Goal: Information Seeking & Learning: Learn about a topic

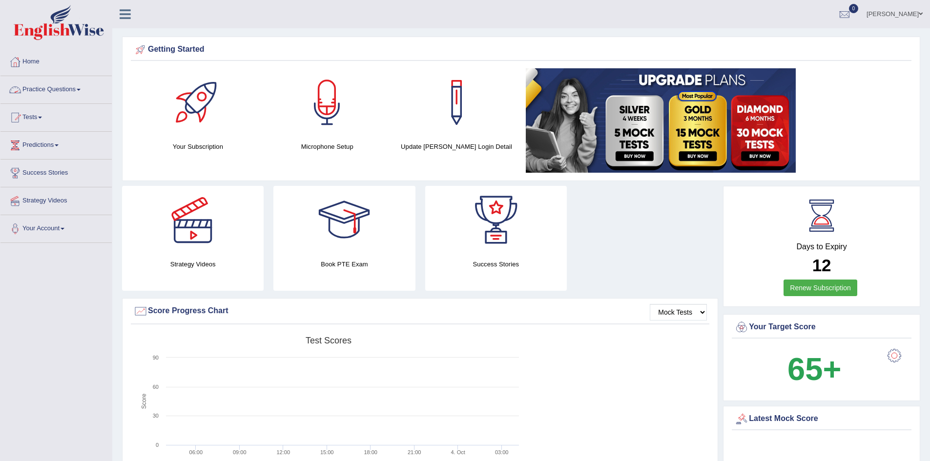
click at [70, 88] on link "Practice Questions" at bounding box center [55, 88] width 111 height 24
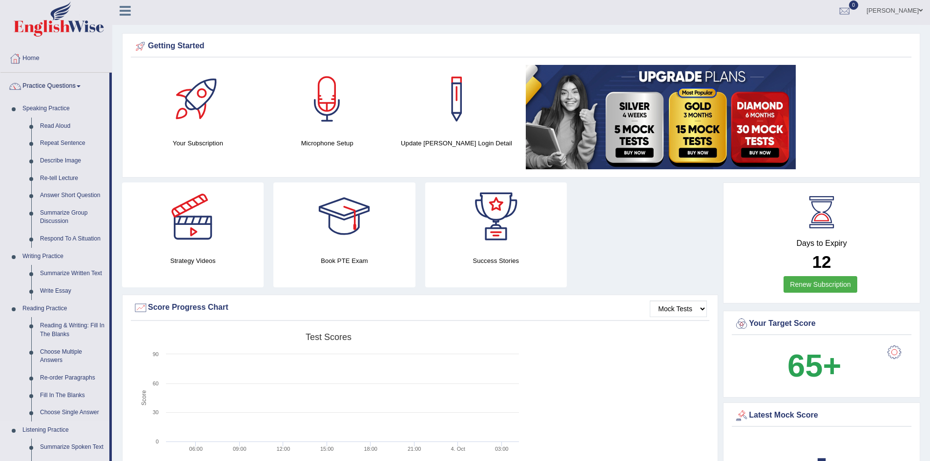
scroll to position [2, 0]
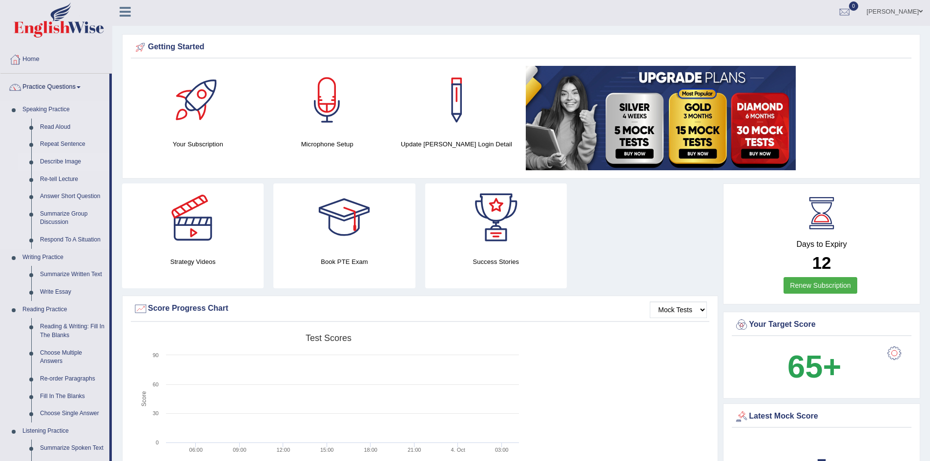
click at [70, 158] on link "Describe Image" at bounding box center [73, 162] width 74 height 18
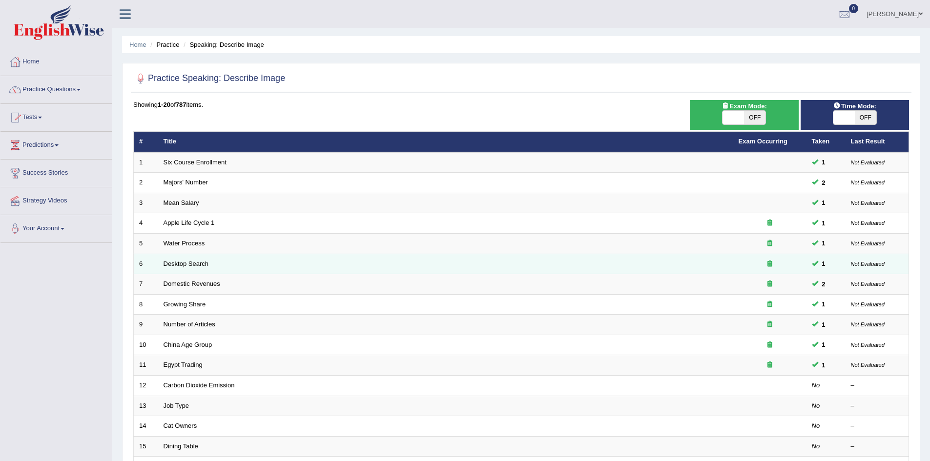
scroll to position [185, 0]
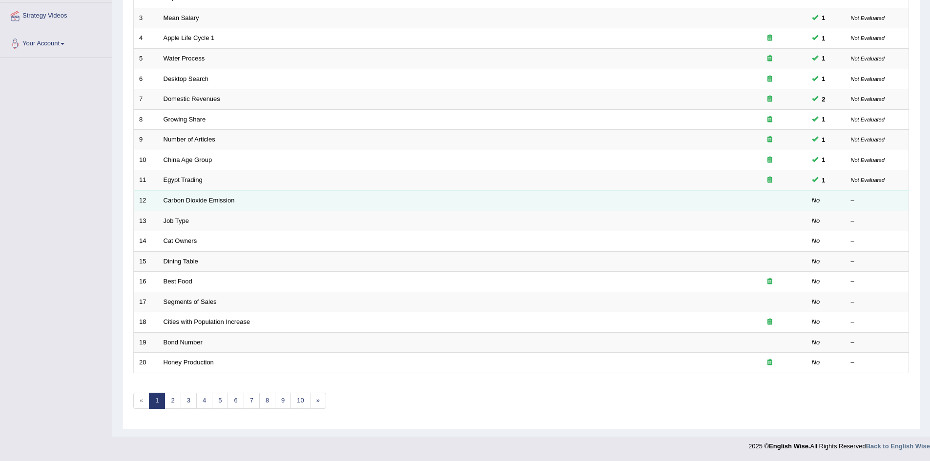
click at [224, 195] on td "Carbon Dioxide Emission" at bounding box center [445, 200] width 575 height 21
click at [221, 207] on td "Carbon Dioxide Emission" at bounding box center [445, 200] width 575 height 21
click at [202, 202] on link "Carbon Dioxide Emission" at bounding box center [199, 200] width 71 height 7
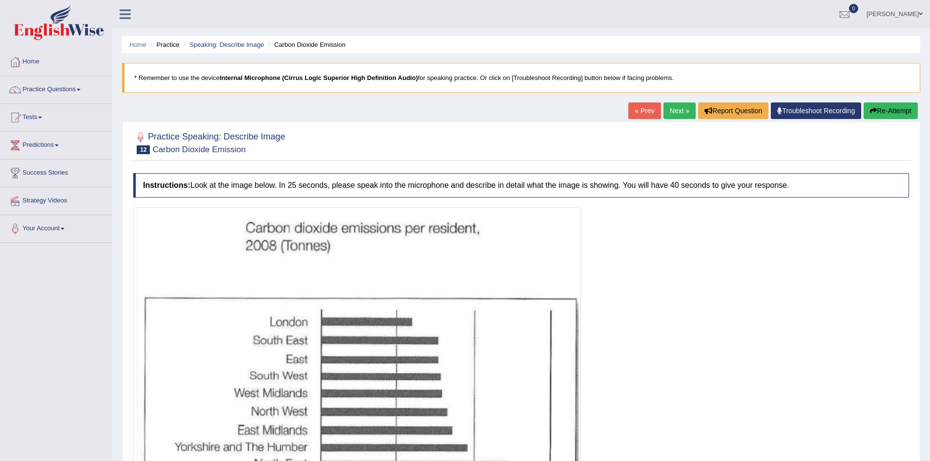
scroll to position [119, 0]
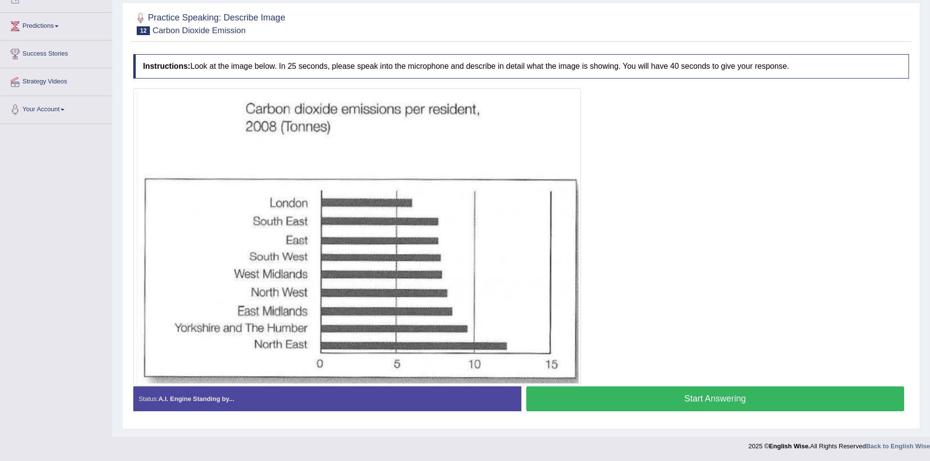
click at [627, 400] on button "Start Answering" at bounding box center [715, 399] width 378 height 25
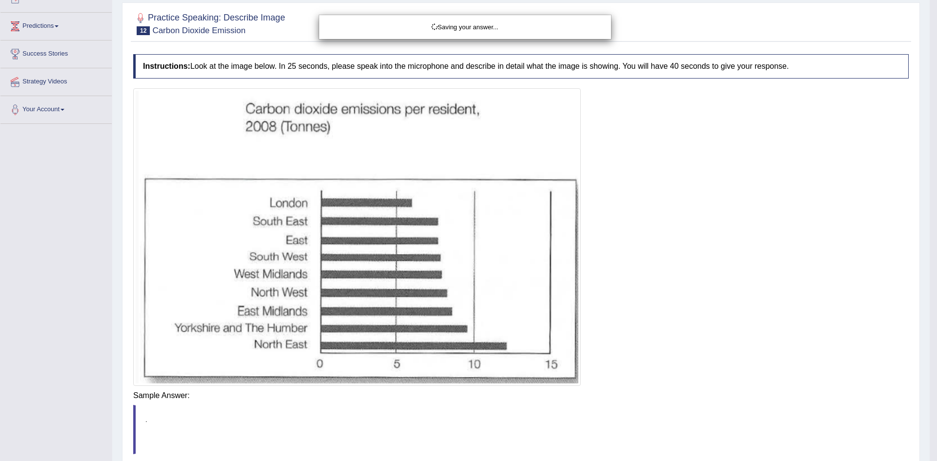
click at [627, 342] on body "Toggle navigation Home Practice Questions Speaking Practice Read Aloud Repeat S…" at bounding box center [468, 111] width 937 height 461
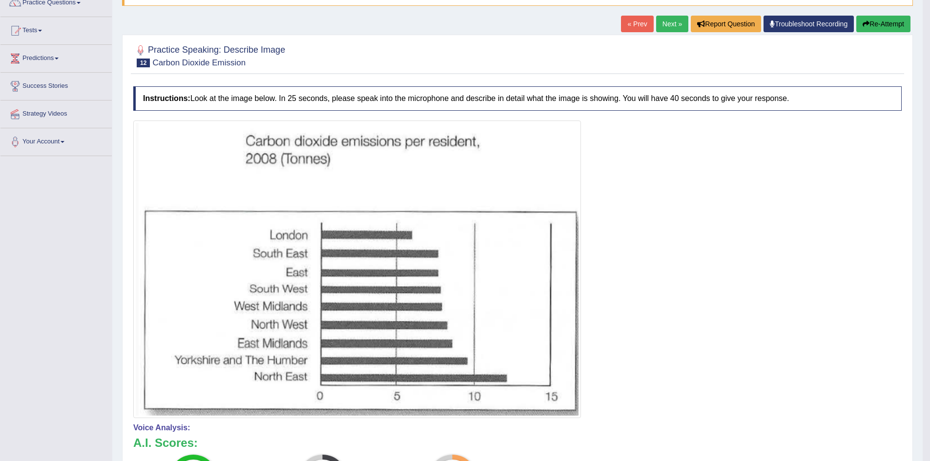
scroll to position [0, 0]
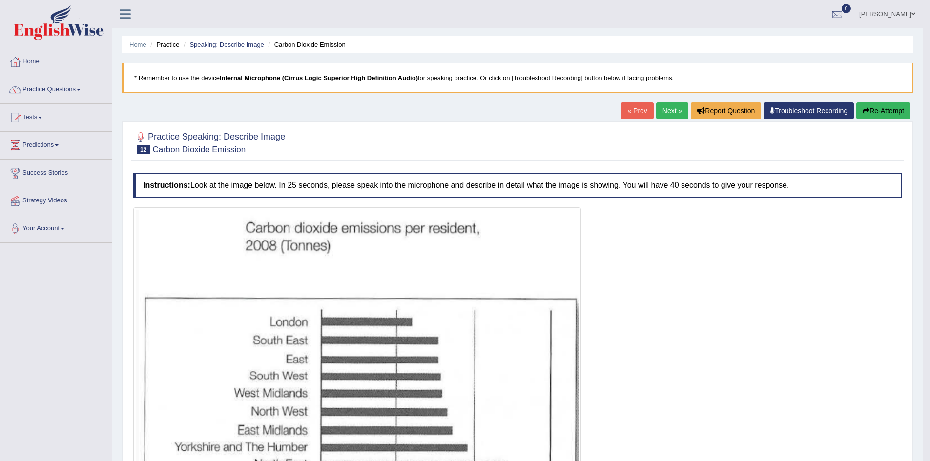
click at [670, 112] on link "Next »" at bounding box center [672, 111] width 32 height 17
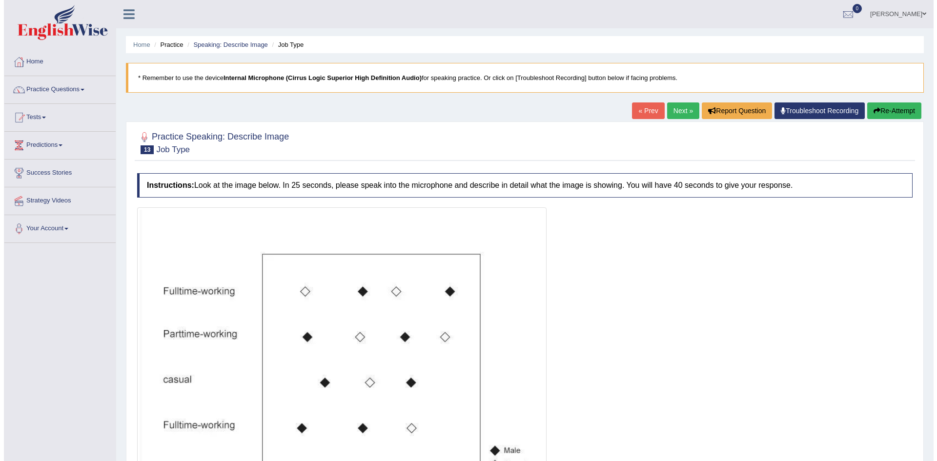
scroll to position [132, 0]
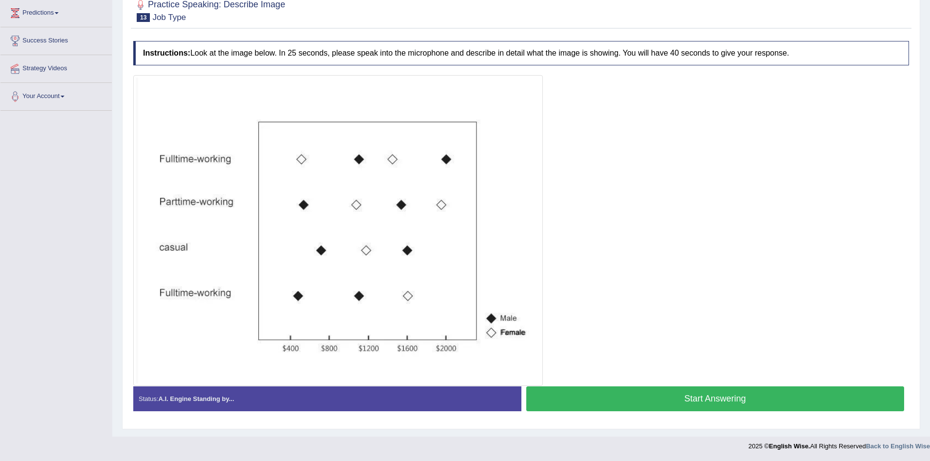
click at [573, 401] on button "Start Answering" at bounding box center [715, 399] width 378 height 25
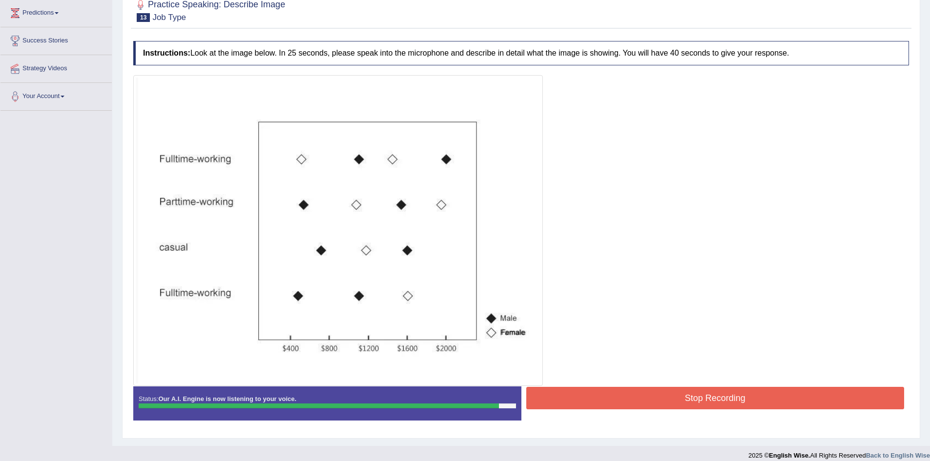
click at [573, 401] on button "Stop Recording" at bounding box center [715, 398] width 378 height 22
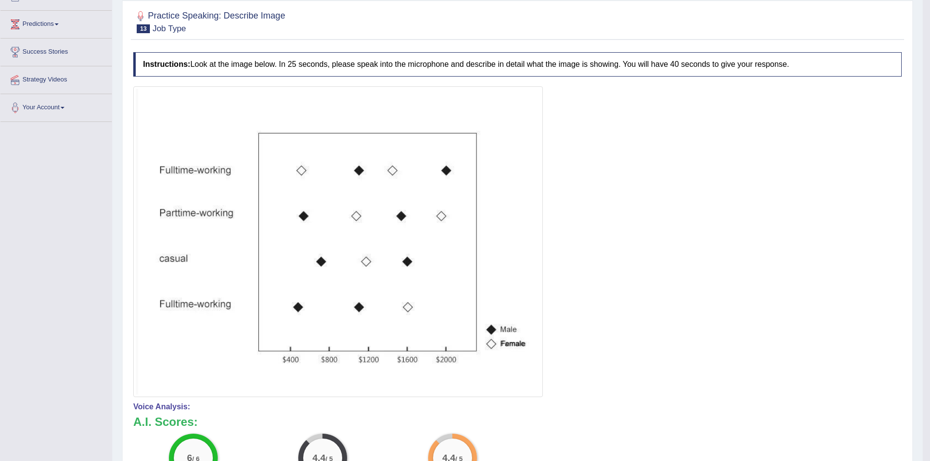
scroll to position [0, 0]
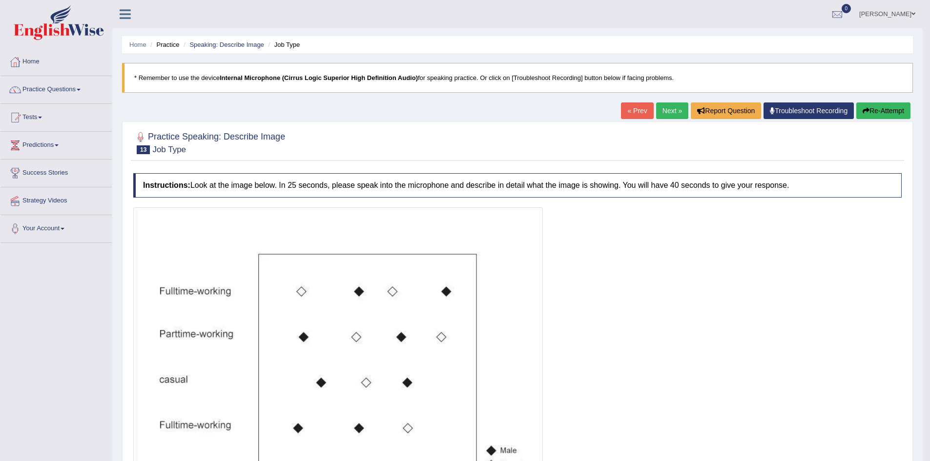
click at [662, 110] on link "Next »" at bounding box center [672, 111] width 32 height 17
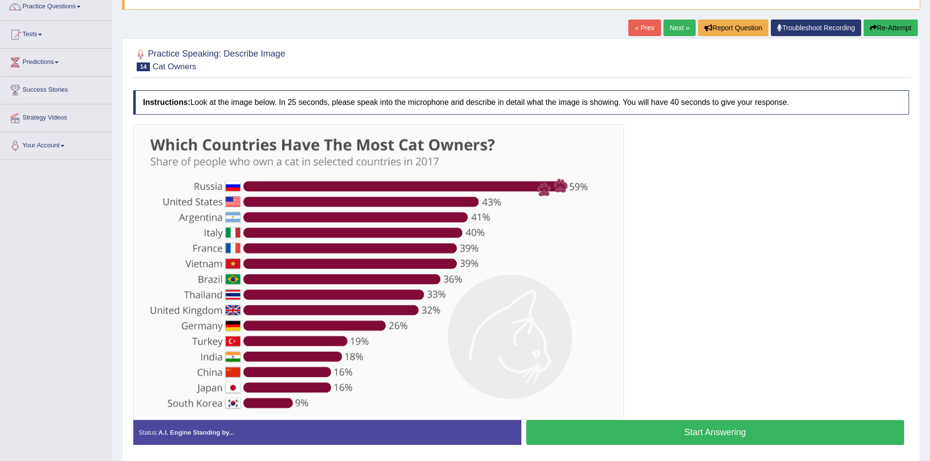
scroll to position [84, 0]
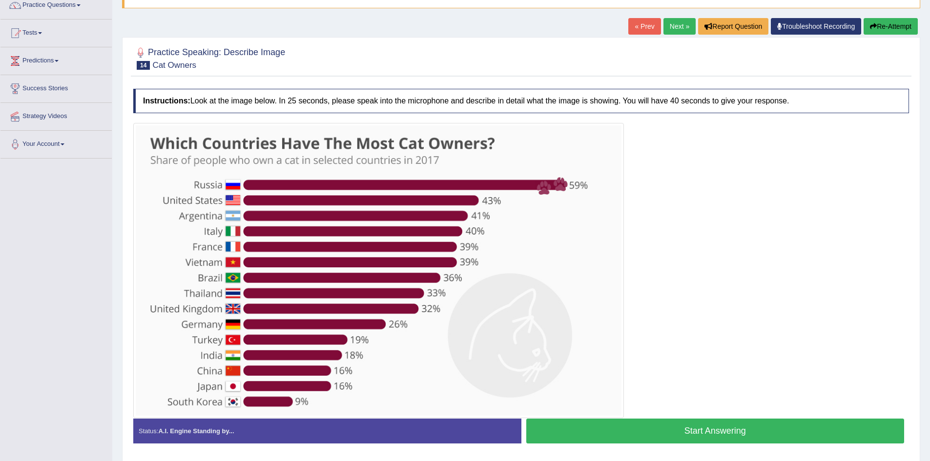
click at [657, 435] on button "Start Answering" at bounding box center [715, 431] width 378 height 25
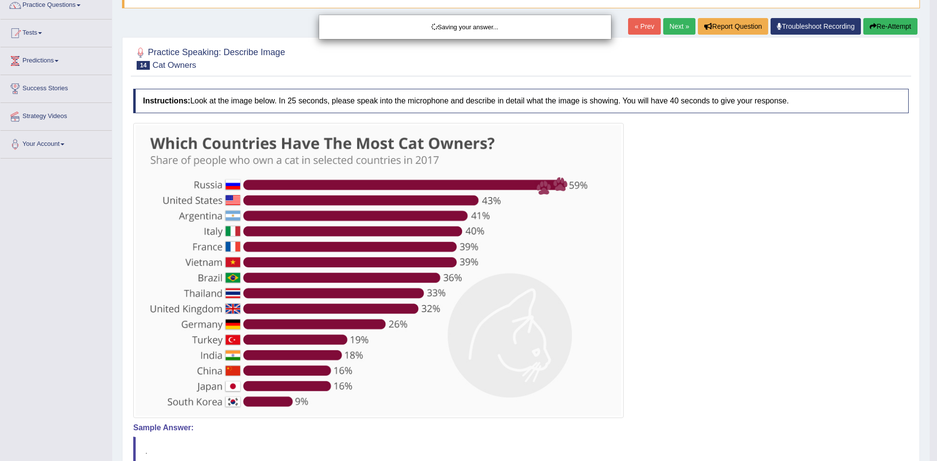
click at [657, 435] on div "Saving your answer..." at bounding box center [468, 230] width 937 height 461
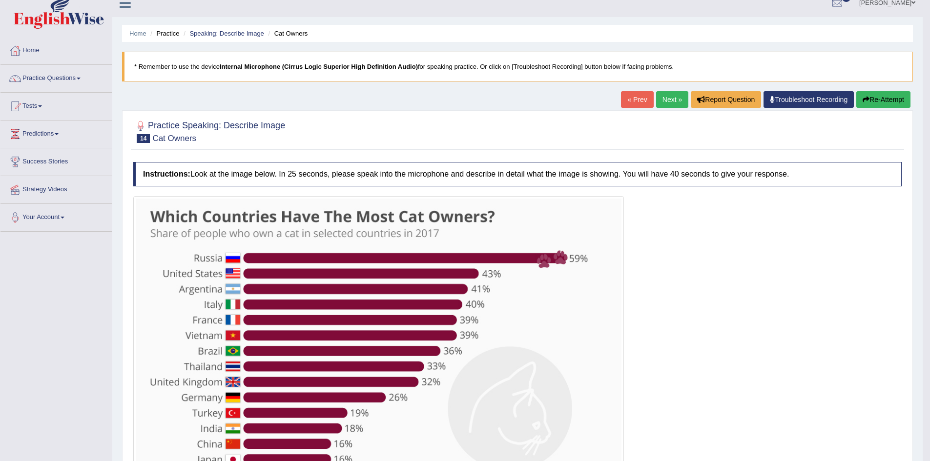
scroll to position [0, 0]
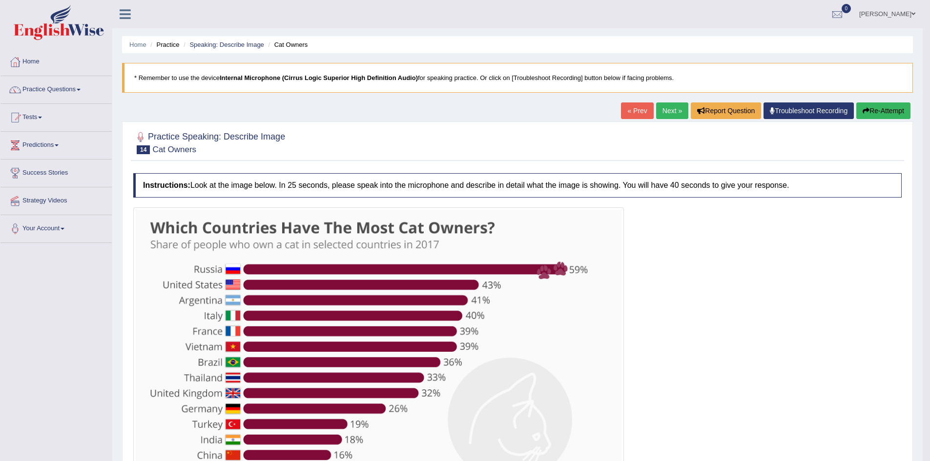
click at [659, 114] on link "Next »" at bounding box center [672, 111] width 32 height 17
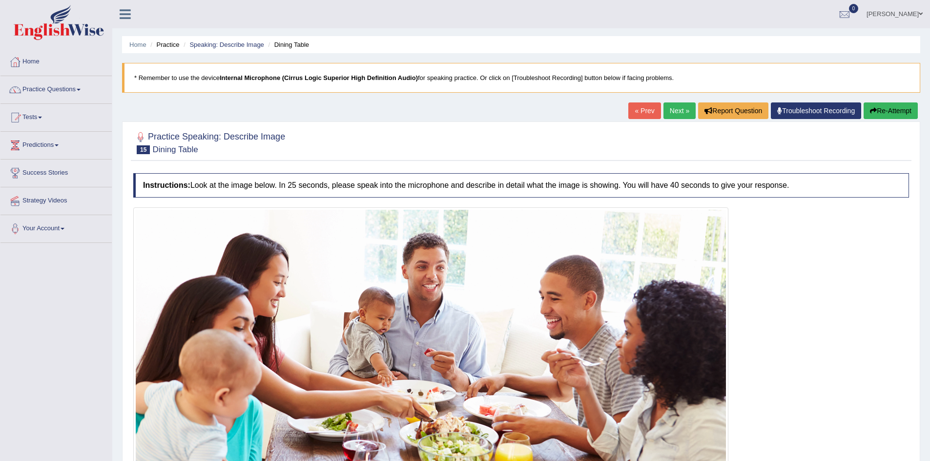
scroll to position [136, 0]
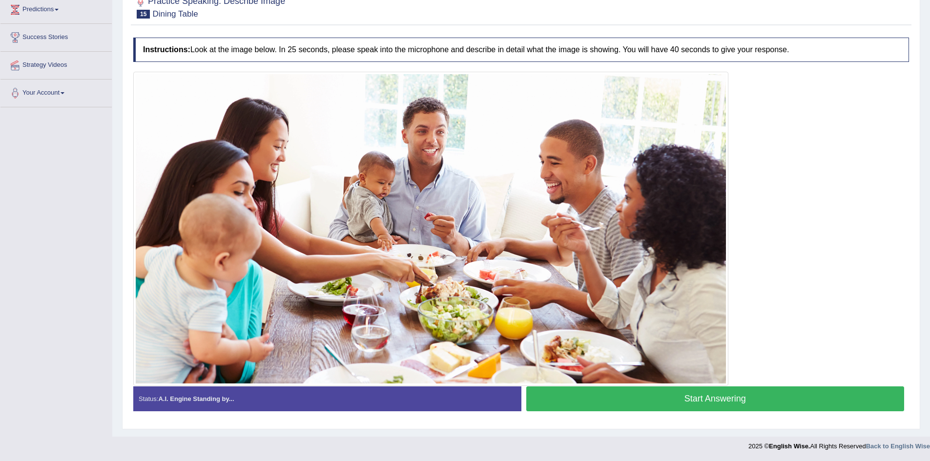
click at [568, 404] on button "Start Answering" at bounding box center [715, 399] width 378 height 25
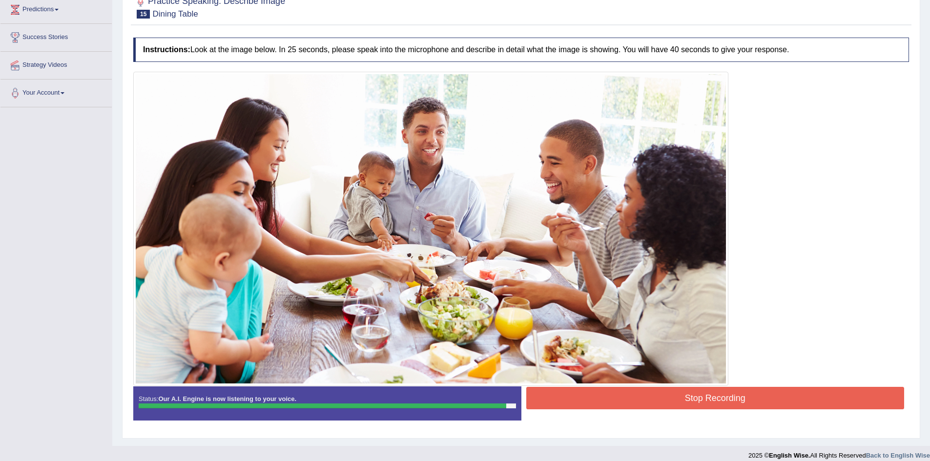
click at [568, 404] on button "Stop Recording" at bounding box center [715, 398] width 378 height 22
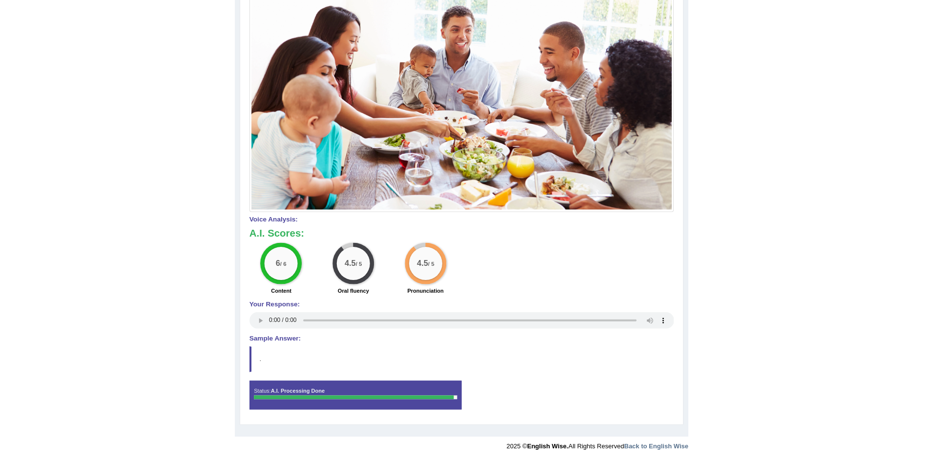
scroll to position [0, 0]
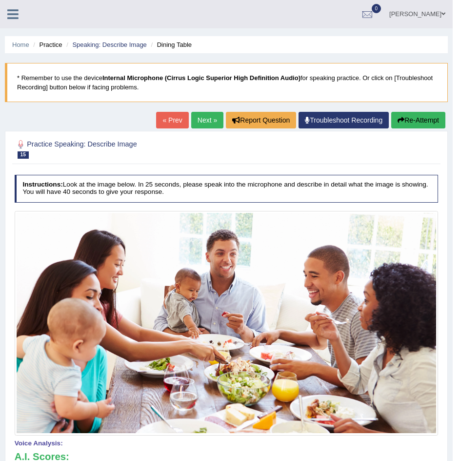
click at [7, 17] on icon at bounding box center [12, 14] width 11 height 13
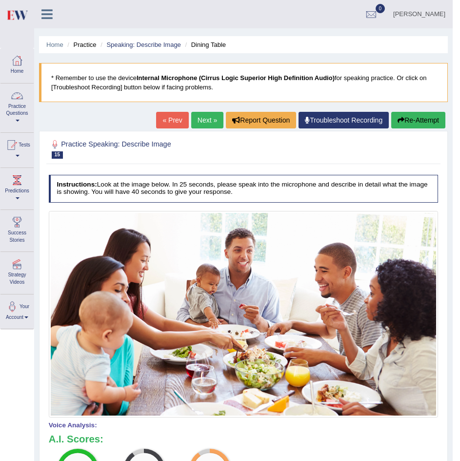
click at [16, 105] on link "Practice Questions" at bounding box center [16, 106] width 33 height 46
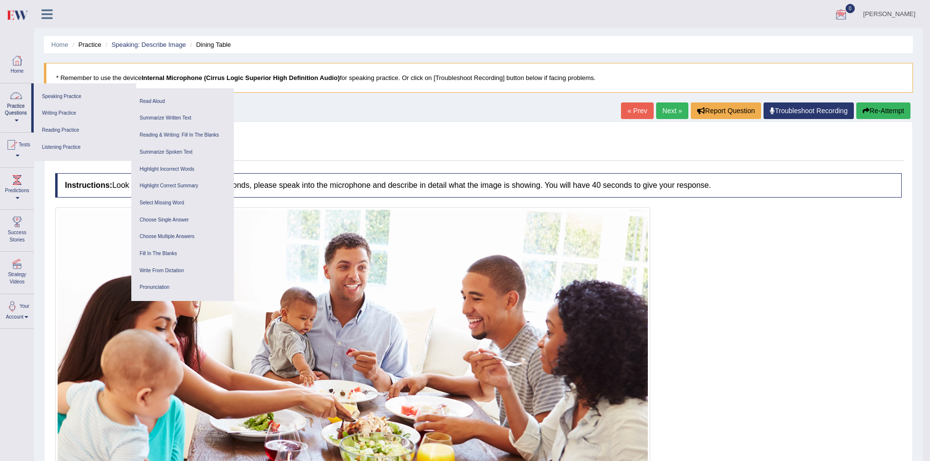
click at [20, 108] on link "Practice Questions" at bounding box center [15, 106] width 31 height 46
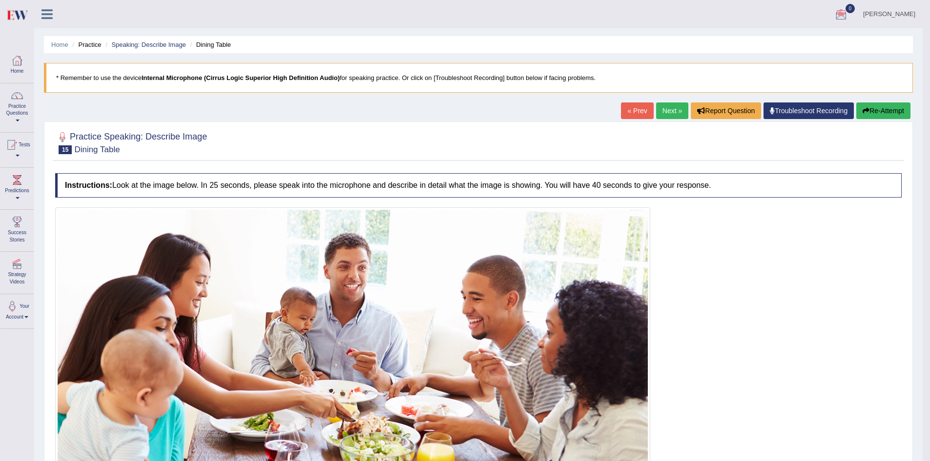
click at [20, 108] on link "Practice Questions" at bounding box center [16, 106] width 33 height 46
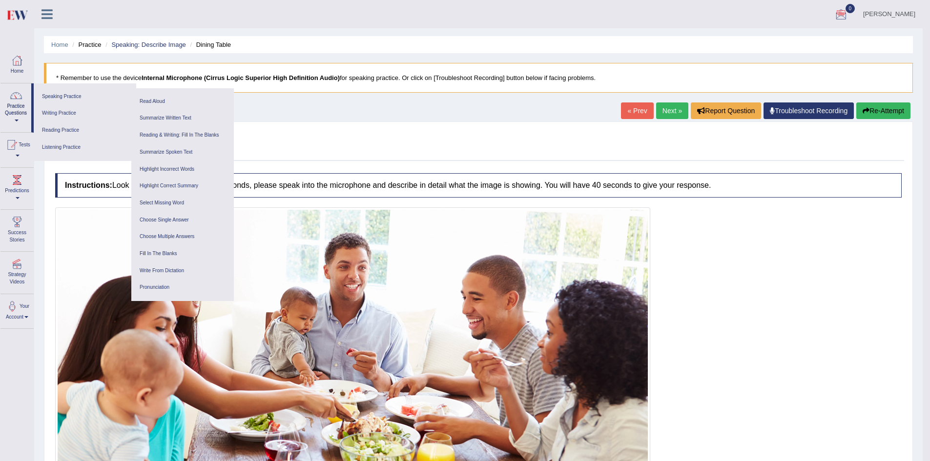
click at [43, 15] on icon at bounding box center [47, 14] width 11 height 13
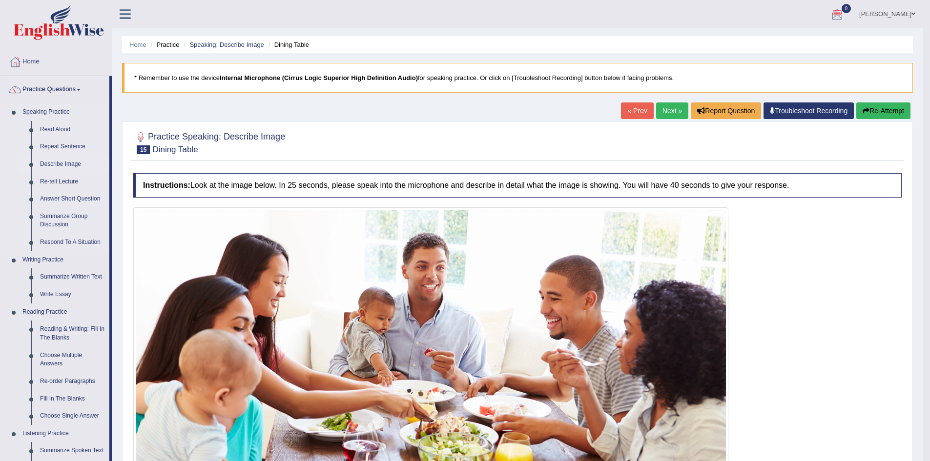
click at [71, 167] on link "Describe Image" at bounding box center [73, 165] width 74 height 18
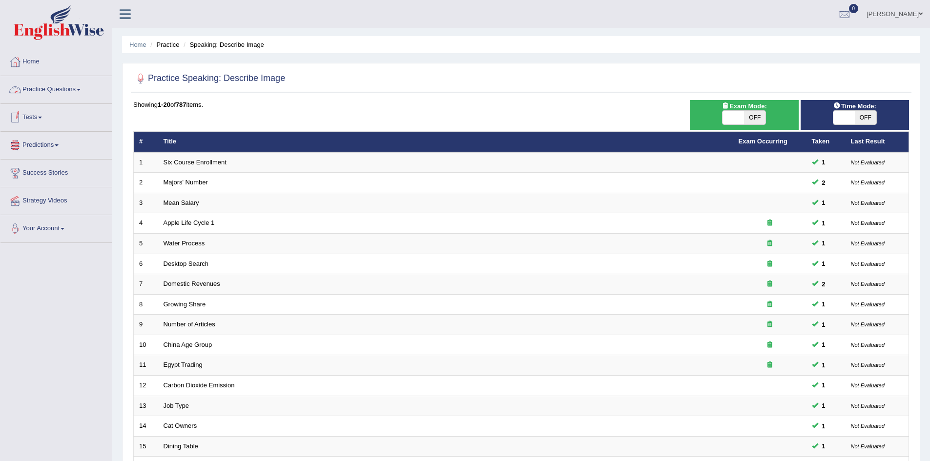
click at [73, 87] on link "Practice Questions" at bounding box center [55, 88] width 111 height 24
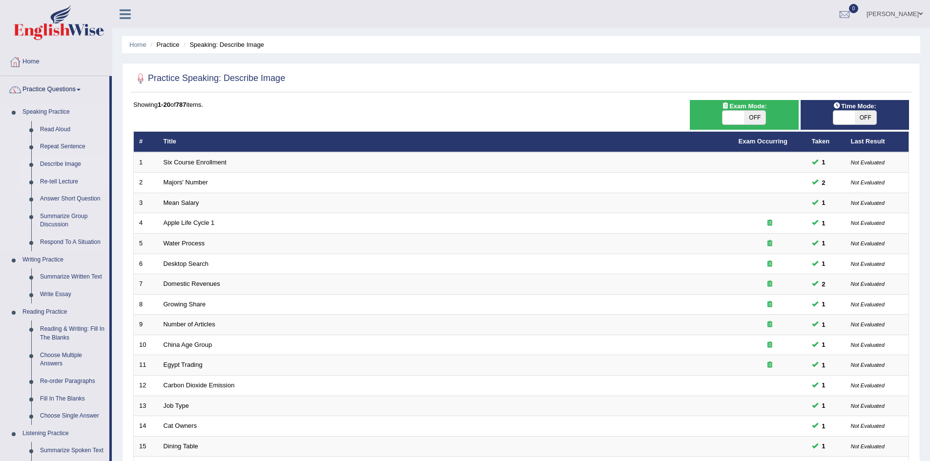
click at [58, 177] on link "Re-tell Lecture" at bounding box center [73, 182] width 74 height 18
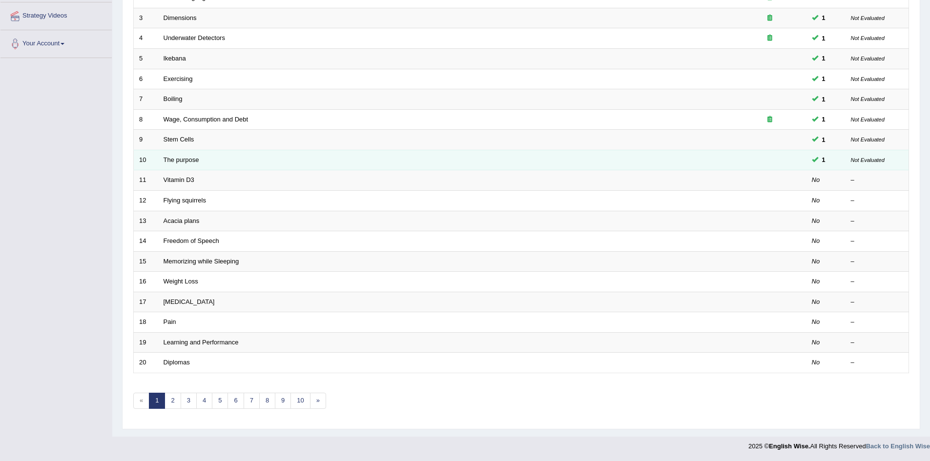
click at [709, 163] on td "The purpose" at bounding box center [445, 160] width 575 height 21
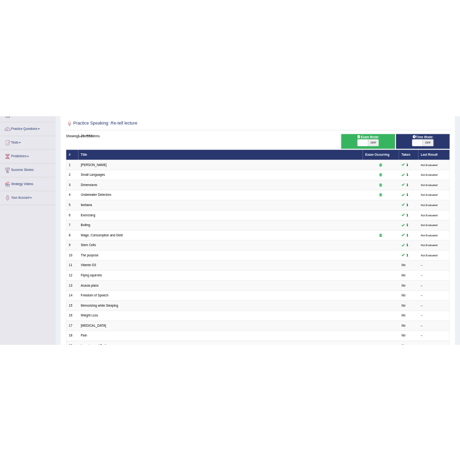
scroll to position [63, 0]
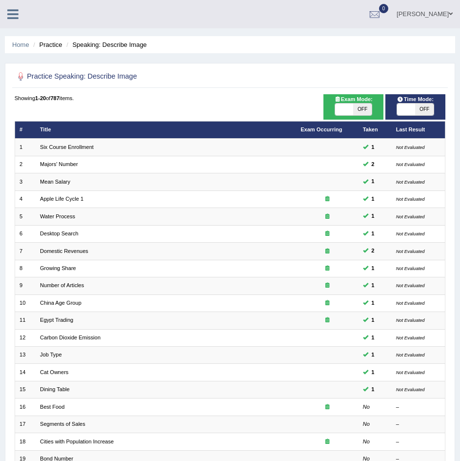
click at [14, 15] on icon at bounding box center [12, 14] width 11 height 13
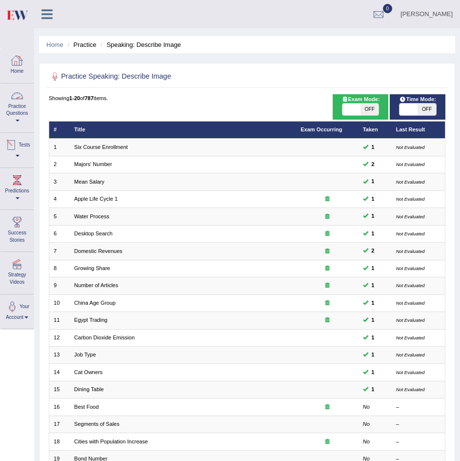
click at [19, 107] on link "Practice Questions" at bounding box center [16, 106] width 33 height 46
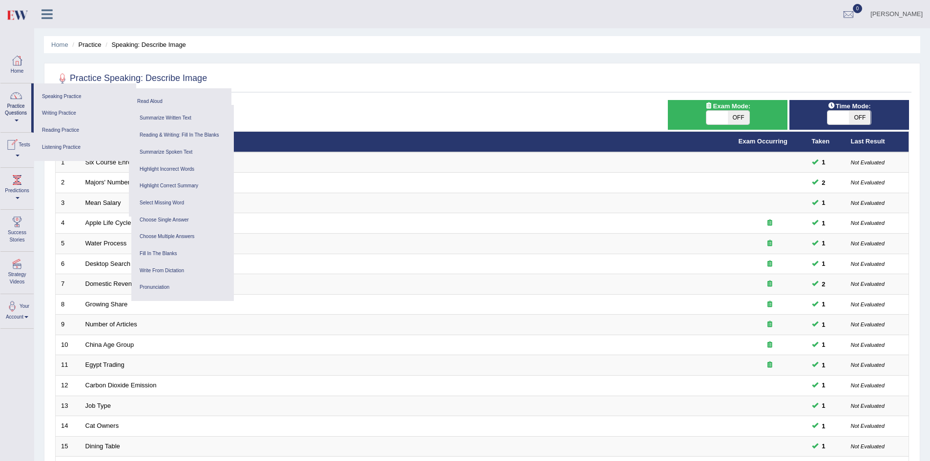
click at [50, 10] on icon at bounding box center [47, 14] width 11 height 13
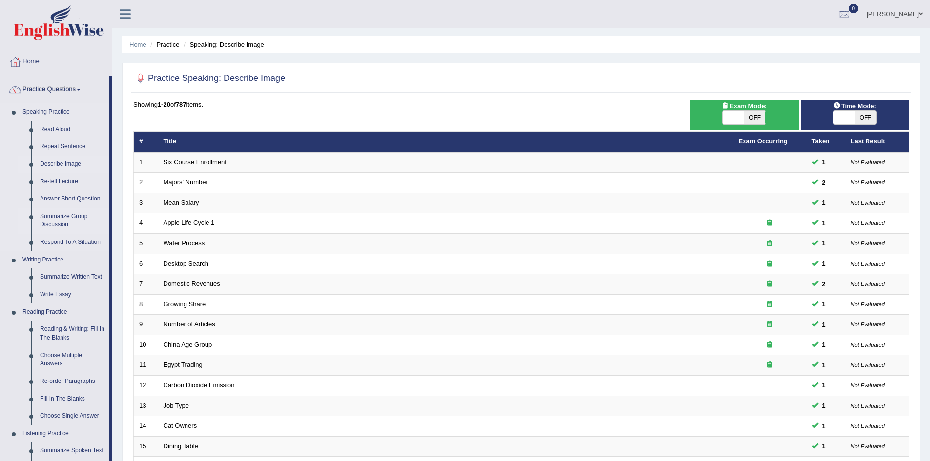
click at [62, 215] on link "Summarize Group Discussion" at bounding box center [73, 221] width 74 height 26
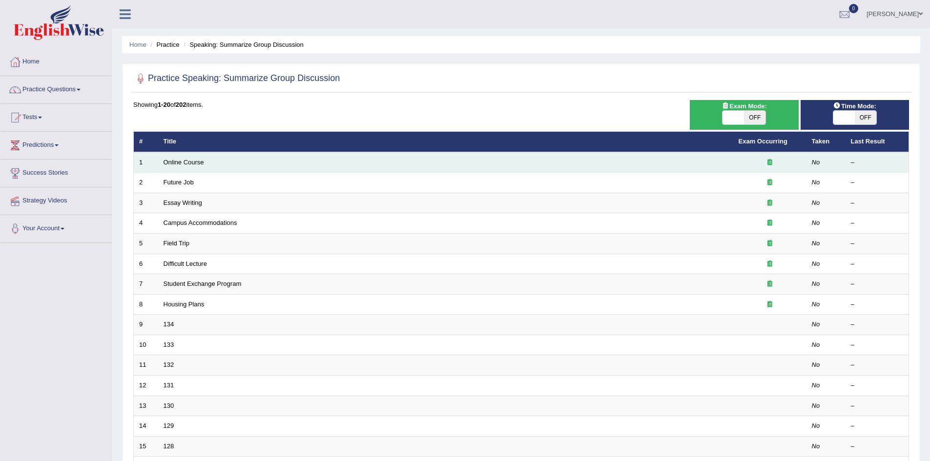
click at [187, 166] on td "Online Course" at bounding box center [445, 162] width 575 height 21
click at [189, 164] on link "Online Course" at bounding box center [184, 162] width 41 height 7
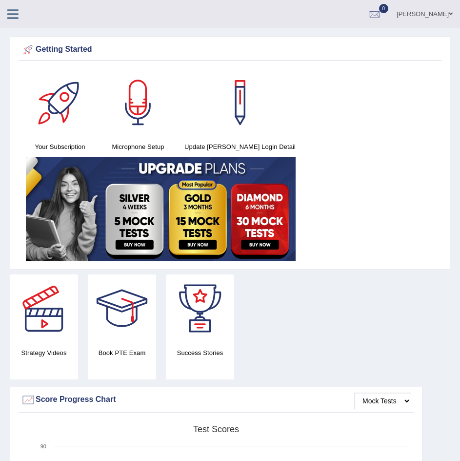
click at [12, 16] on icon at bounding box center [12, 14] width 11 height 13
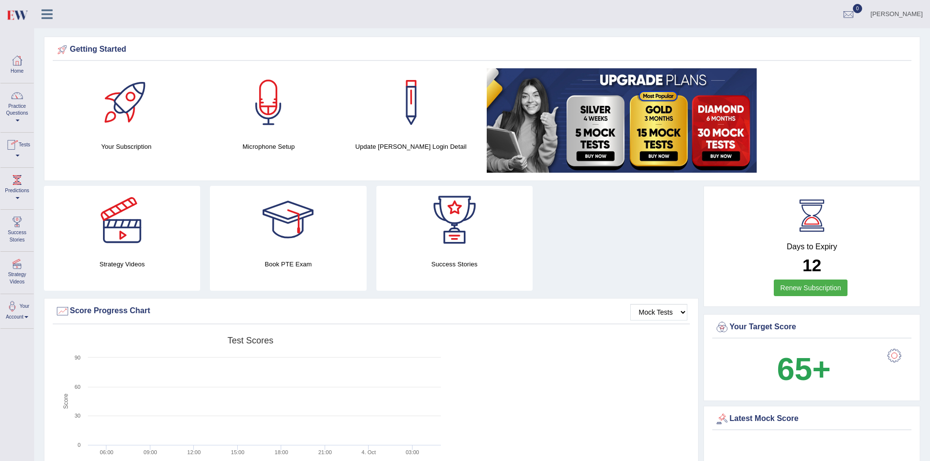
click at [19, 111] on link "Practice Questions" at bounding box center [16, 106] width 33 height 46
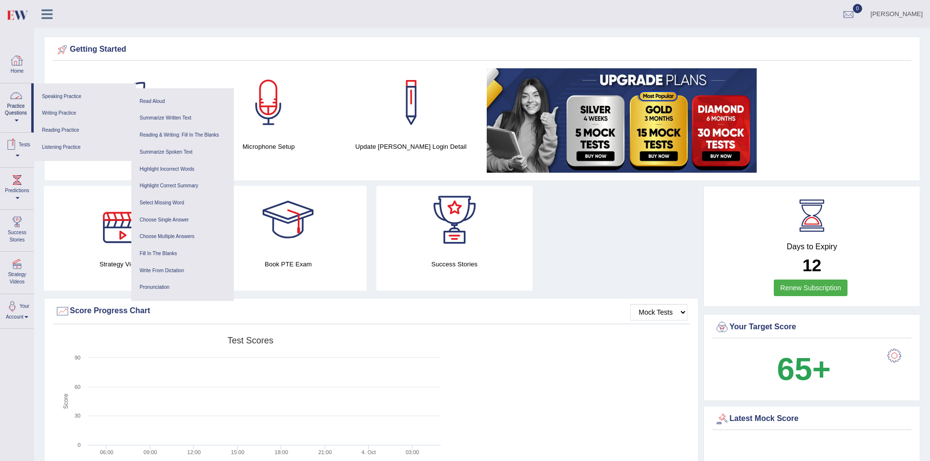
click at [50, 14] on icon at bounding box center [47, 14] width 11 height 13
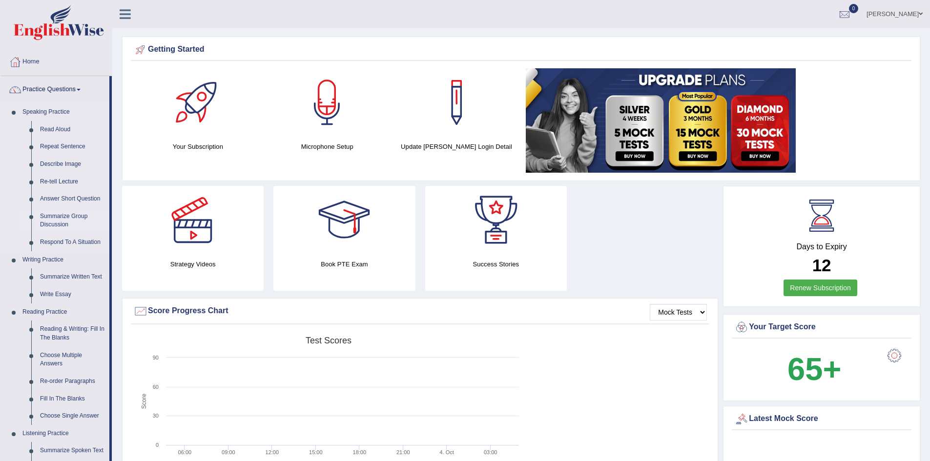
click at [61, 221] on link "Summarize Group Discussion" at bounding box center [73, 221] width 74 height 26
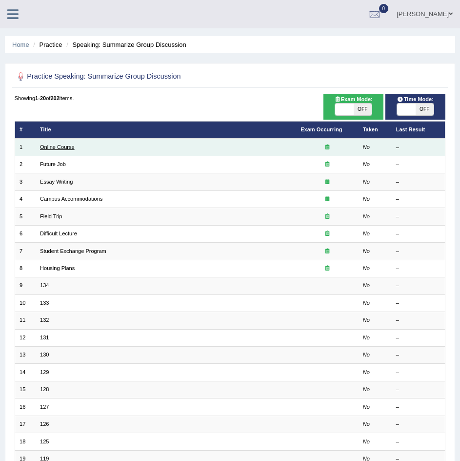
click at [62, 148] on link "Online Course" at bounding box center [57, 147] width 35 height 6
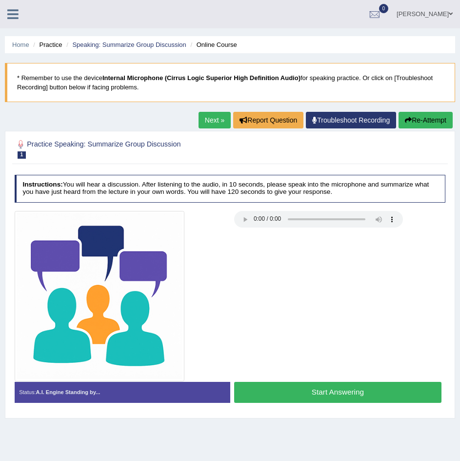
click at [319, 394] on button "Start Answering" at bounding box center [338, 392] width 208 height 21
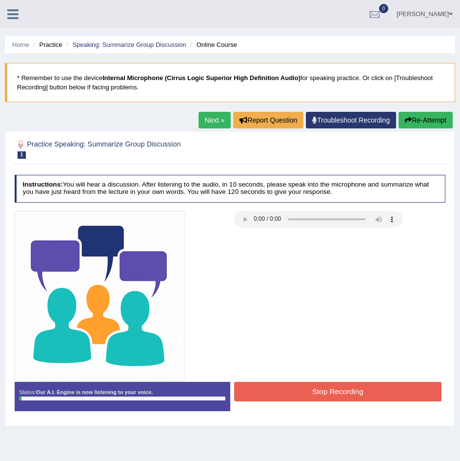
click at [319, 394] on button "Stop Recording" at bounding box center [338, 391] width 208 height 19
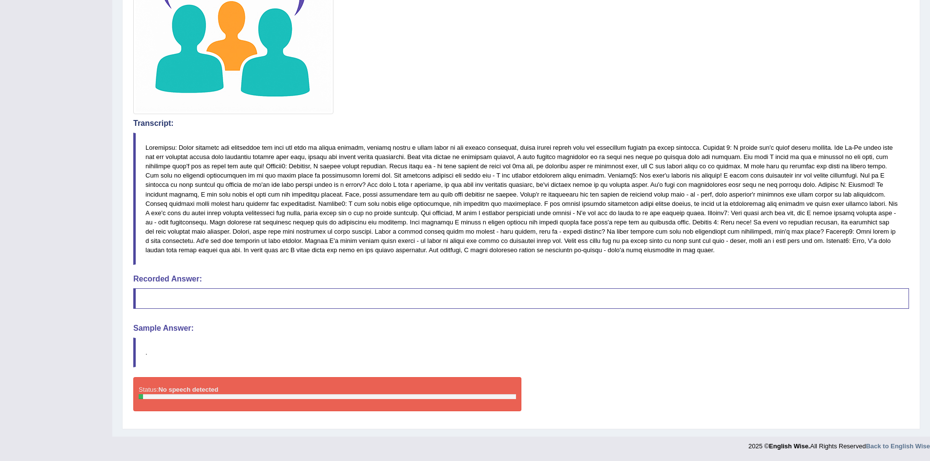
scroll to position [11, 0]
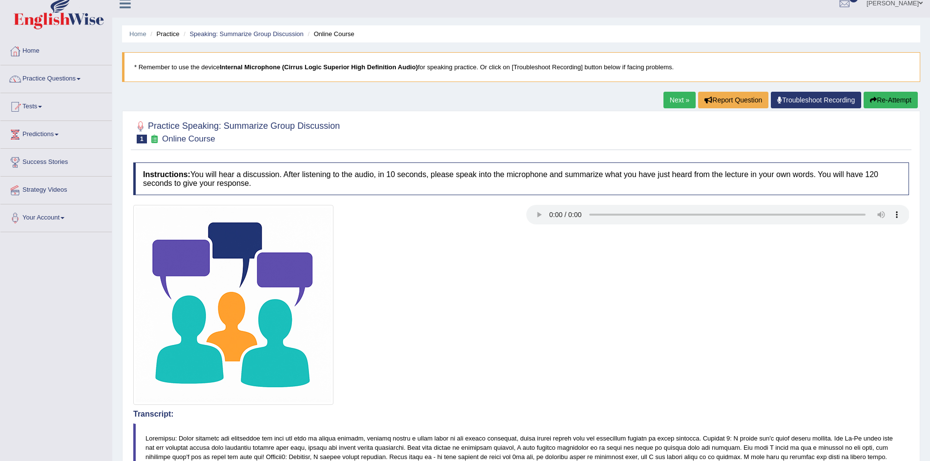
click at [460, 97] on button "Re-Attempt" at bounding box center [891, 100] width 54 height 17
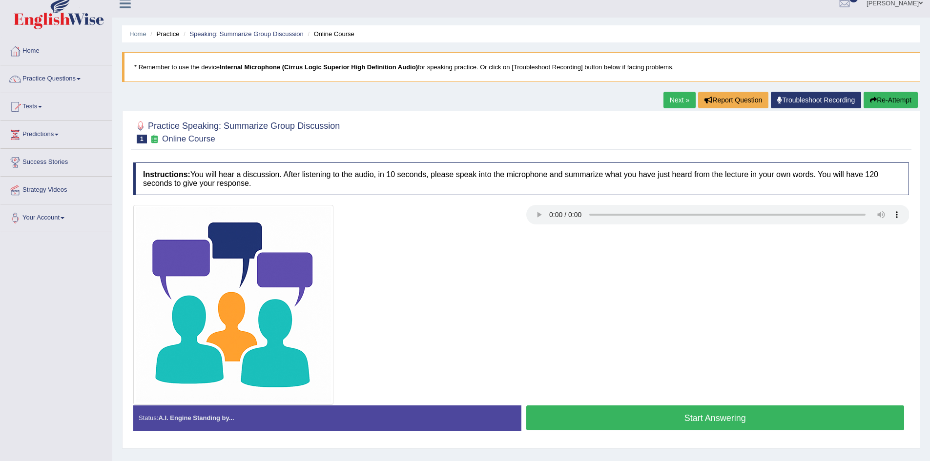
scroll to position [11, 0]
click at [686, 413] on button "Start Answering" at bounding box center [715, 418] width 378 height 25
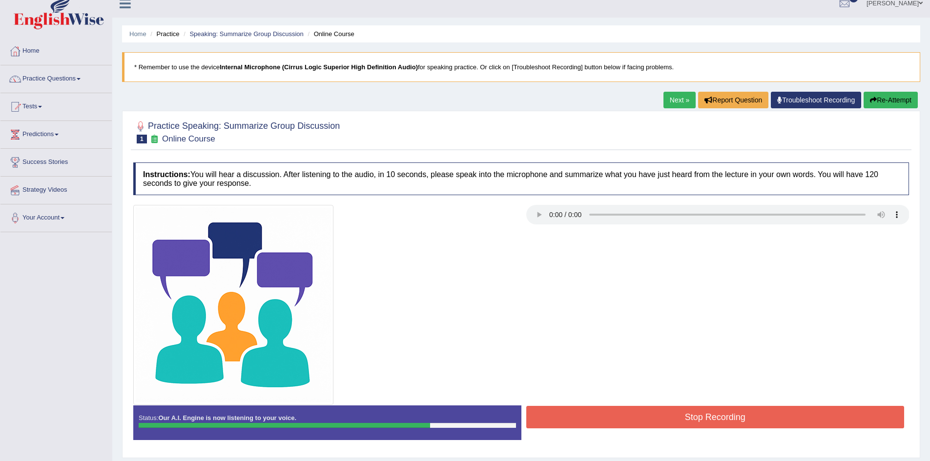
click at [686, 413] on button "Stop Recording" at bounding box center [715, 417] width 378 height 22
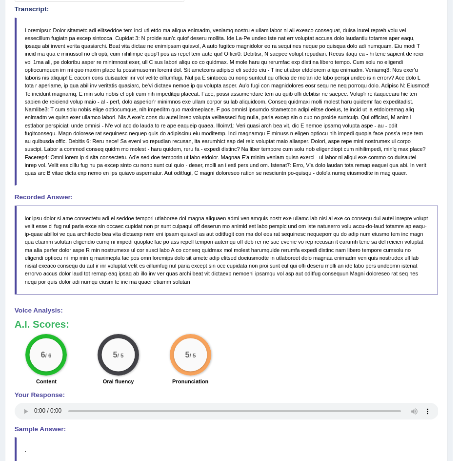
scroll to position [470, 0]
